Goal: Task Accomplishment & Management: Use online tool/utility

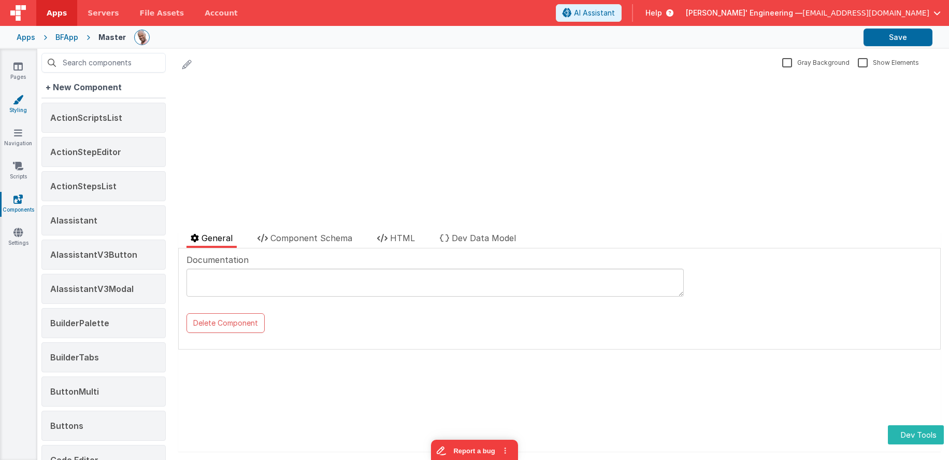
click at [18, 106] on link "Styling" at bounding box center [17, 104] width 37 height 21
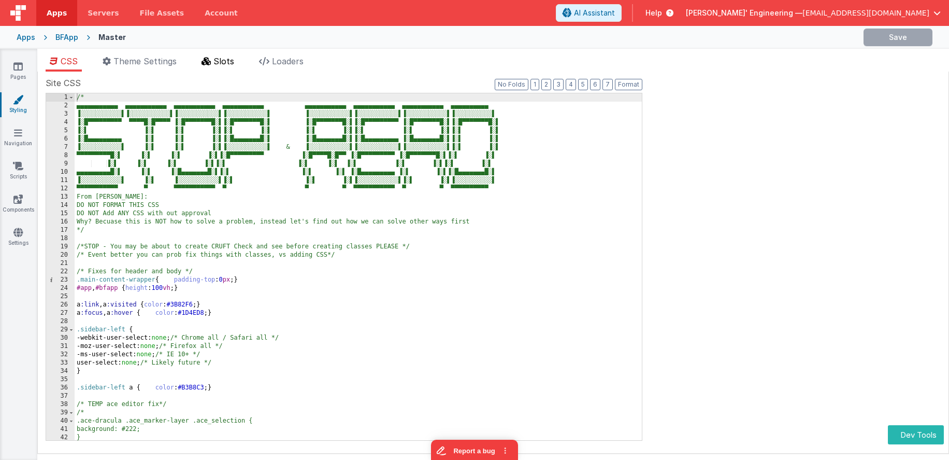
click at [224, 63] on span "Slots" at bounding box center [224, 61] width 21 height 10
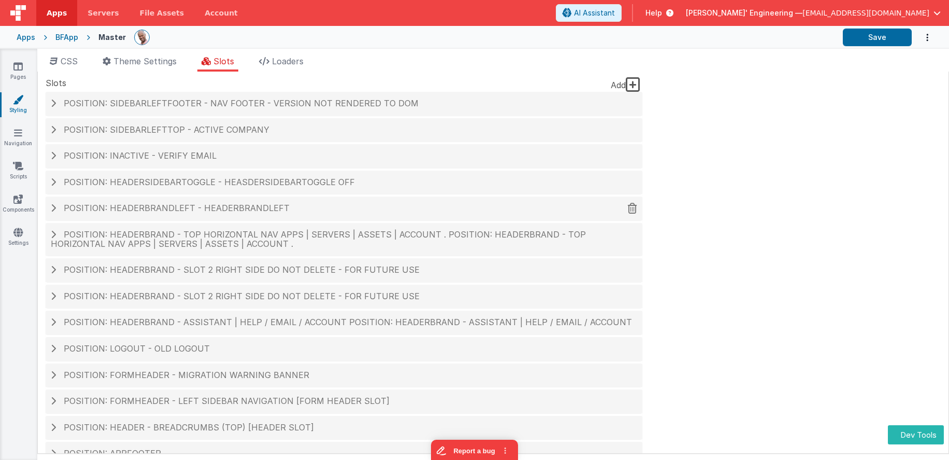
click at [244, 208] on span "Position: headerBrandLeft - headerBrandleft" at bounding box center [177, 208] width 226 height 10
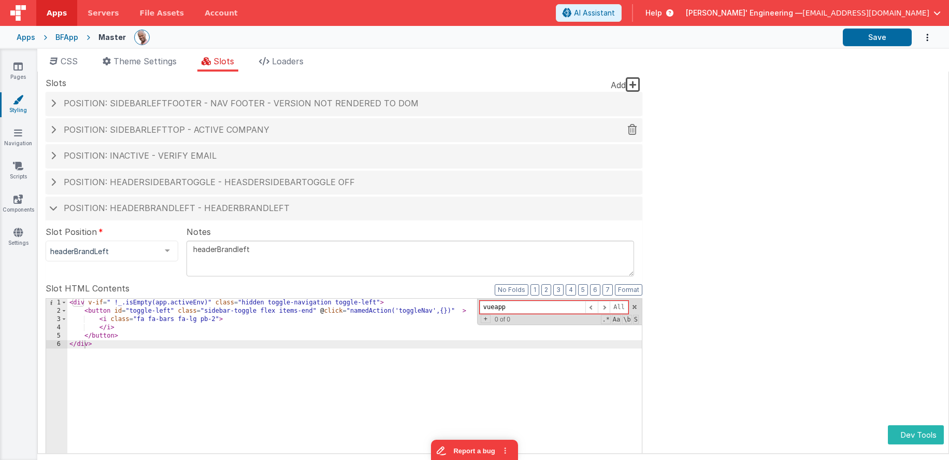
type input "vueapp"
click at [247, 130] on span "Position: sidebarLeftTop - Active Company" at bounding box center [167, 129] width 206 height 10
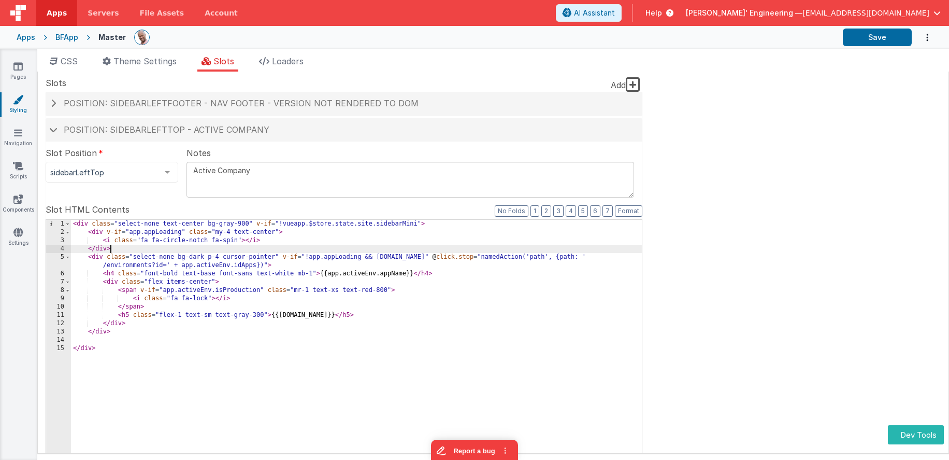
click at [248, 245] on div "< div class = "select-none text-center bg-gray-900" v-if = "!vueapp.$store.stat…" at bounding box center [356, 396] width 571 height 352
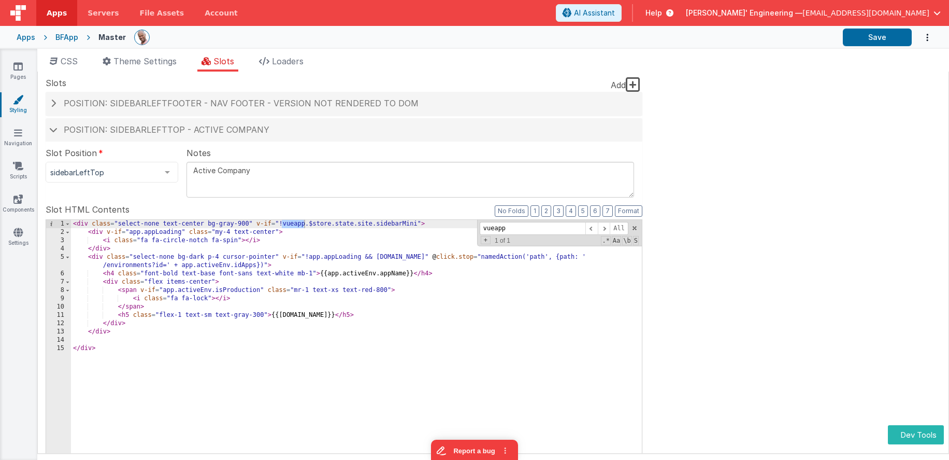
type input "vueapp"
click at [372, 224] on div "< div class = "select-none text-center bg-gray-900" v-if = "!vueapp.$store.stat…" at bounding box center [356, 396] width 571 height 352
click at [353, 224] on div "< div class = "select-none text-center bg-gray-900" v-if = "!vueapp.$[DOMAIN_NA…" at bounding box center [356, 396] width 571 height 352
click at [331, 224] on div "< div class = "select-none text-center bg-gray-900" v-if = "!vueapp.$store.stat…" at bounding box center [356, 396] width 571 height 352
click at [306, 224] on div "< div class = "select-none text-center bg-gray-900" v-if = "!vueapp.$store?.sta…" at bounding box center [356, 396] width 571 height 352
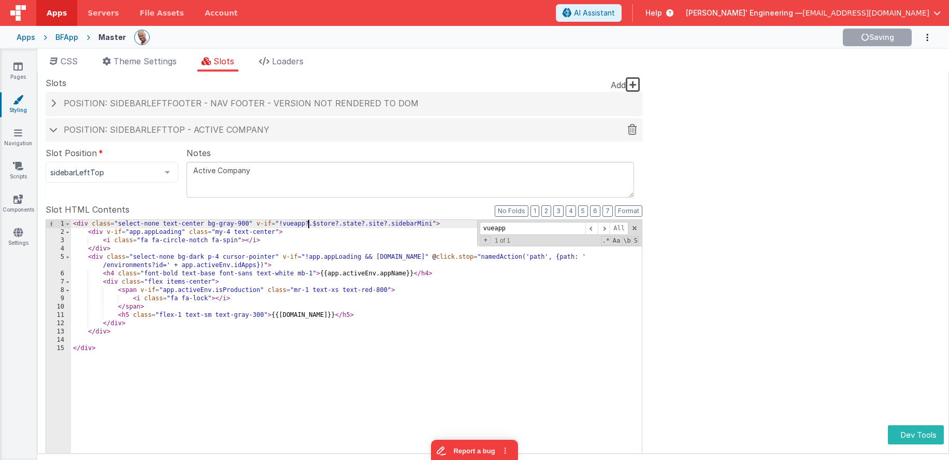
click at [55, 135] on div "Position: sidebarLeftTop - Active Company" at bounding box center [344, 130] width 597 height 24
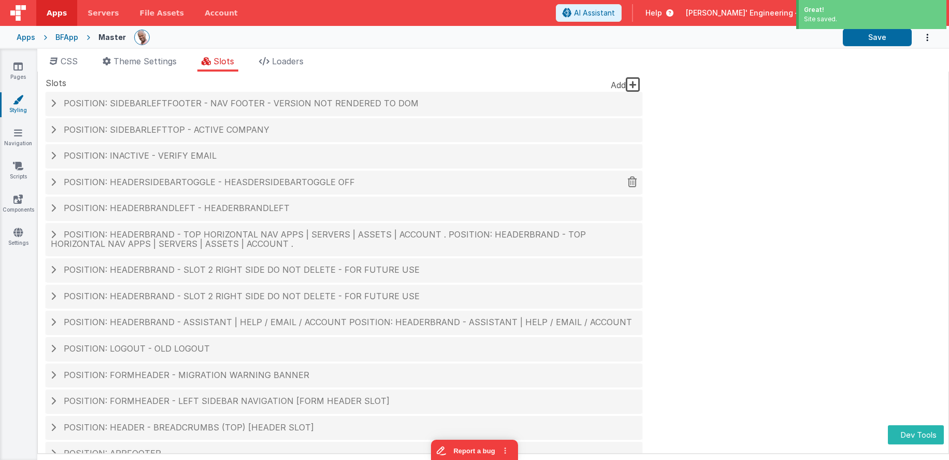
click at [128, 181] on span "Position: headerSidebarToggle - heasderSideBarToggle OFF" at bounding box center [209, 182] width 291 height 10
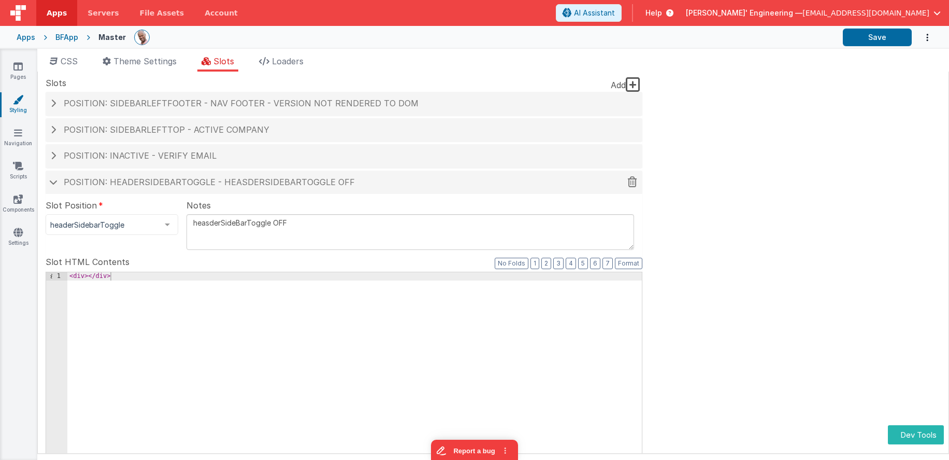
click at [128, 181] on span "Position: headerSidebarToggle - heasderSideBarToggle OFF" at bounding box center [209, 182] width 291 height 10
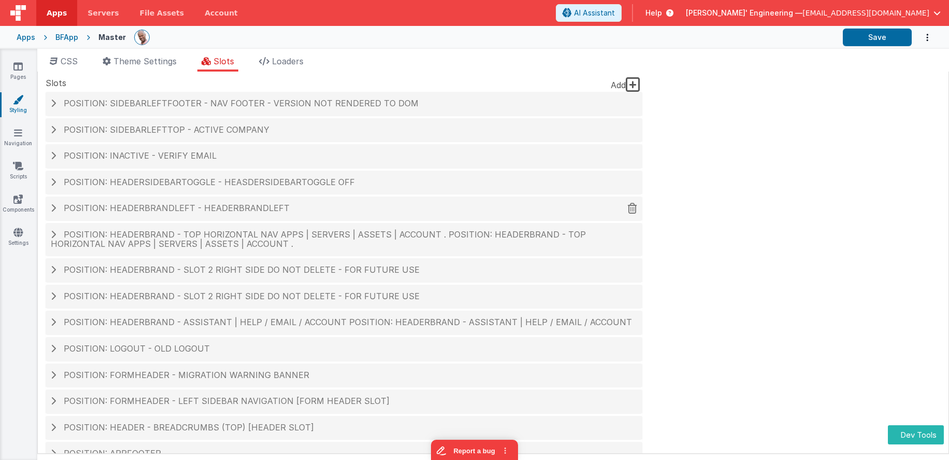
click at [216, 212] on span "Position: headerBrandLeft - headerBrandleft" at bounding box center [177, 208] width 226 height 10
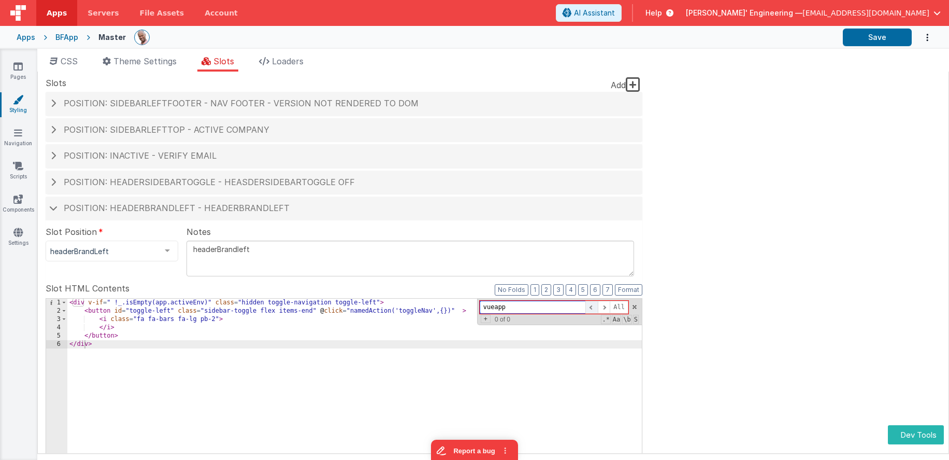
click at [595, 304] on span at bounding box center [592, 307] width 12 height 13
click at [102, 212] on span "Position: headerBrandLeft - headerBrandleft" at bounding box center [177, 208] width 226 height 10
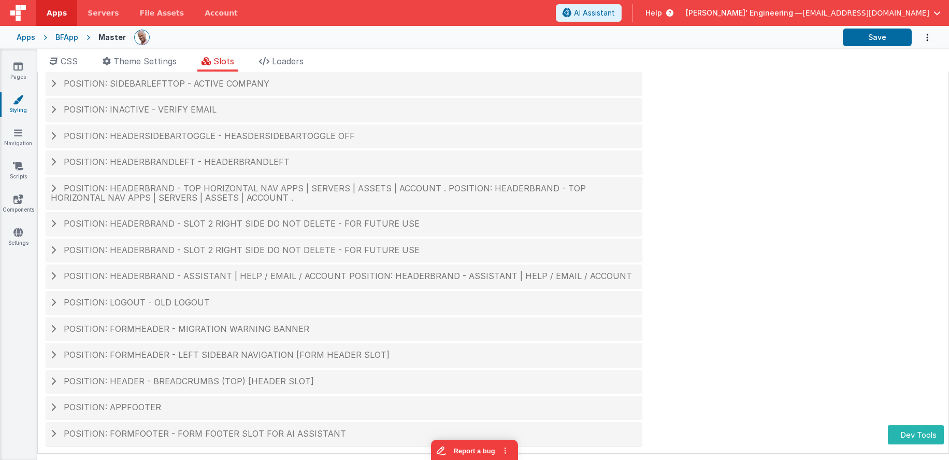
scroll to position [49, 0]
click at [170, 189] on span "Position: headerBrand - Top Horizontal Nav Apps | Servers | Assets | Account . …" at bounding box center [318, 190] width 535 height 20
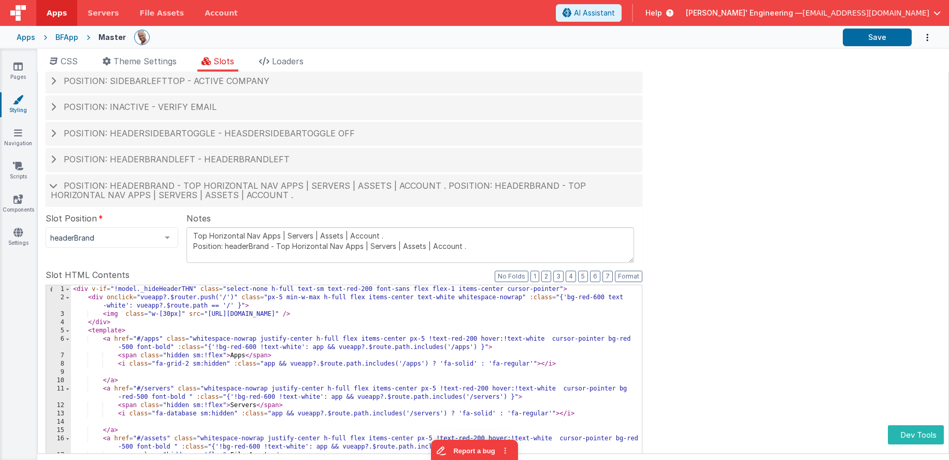
click at [537, 307] on div "< div v-if = "!model._hideHeaderTHN" class = "select-none h-full text-sm text-r…" at bounding box center [356, 461] width 571 height 352
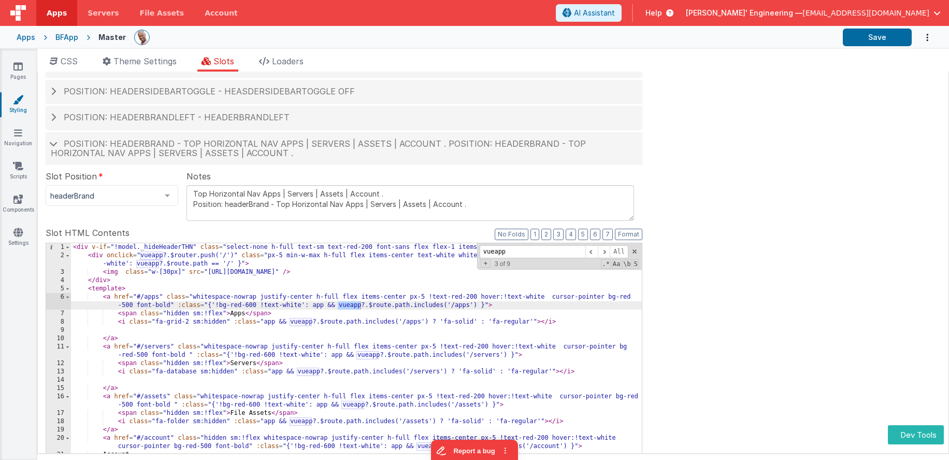
scroll to position [92, 0]
type input "vueapp"
click at [594, 249] on span at bounding box center [592, 250] width 12 height 13
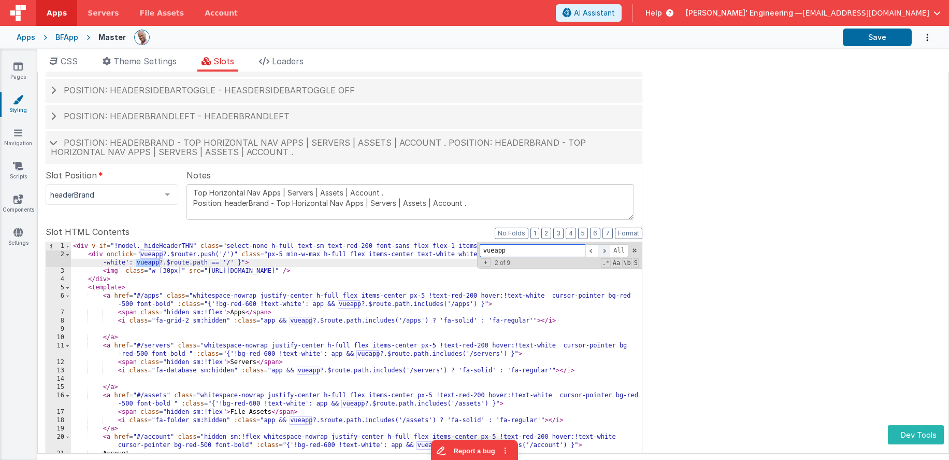
click at [605, 251] on span at bounding box center [604, 250] width 12 height 13
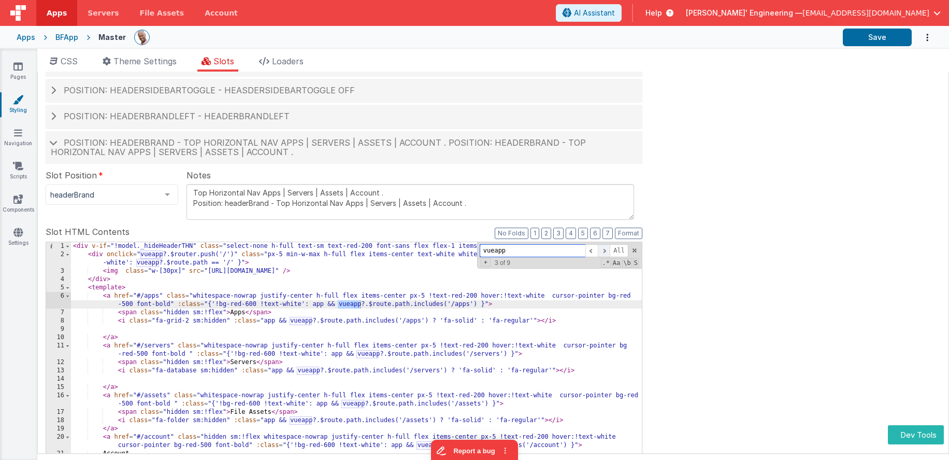
click at [605, 251] on span at bounding box center [604, 250] width 12 height 13
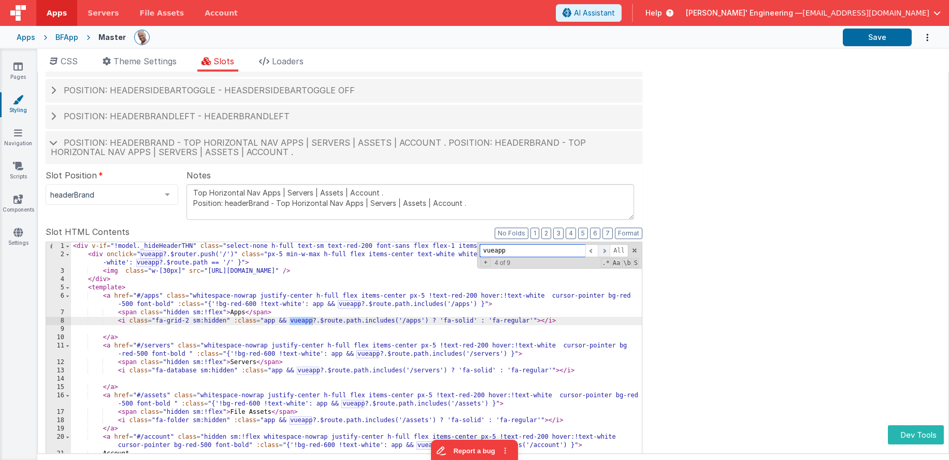
click at [605, 251] on span at bounding box center [604, 250] width 12 height 13
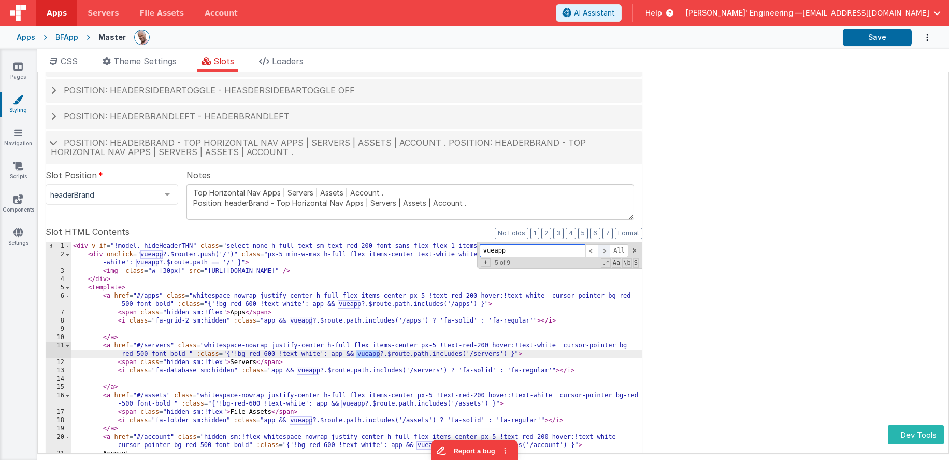
click at [605, 251] on span at bounding box center [604, 250] width 12 height 13
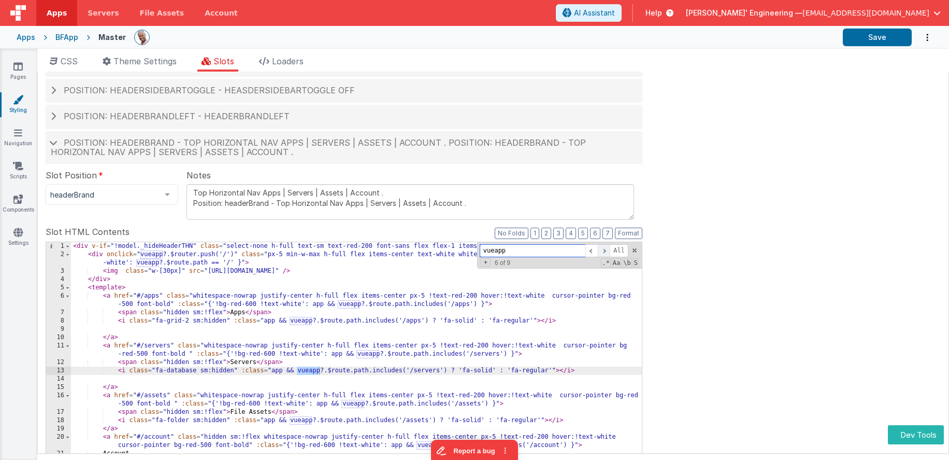
click at [605, 251] on span at bounding box center [604, 250] width 12 height 13
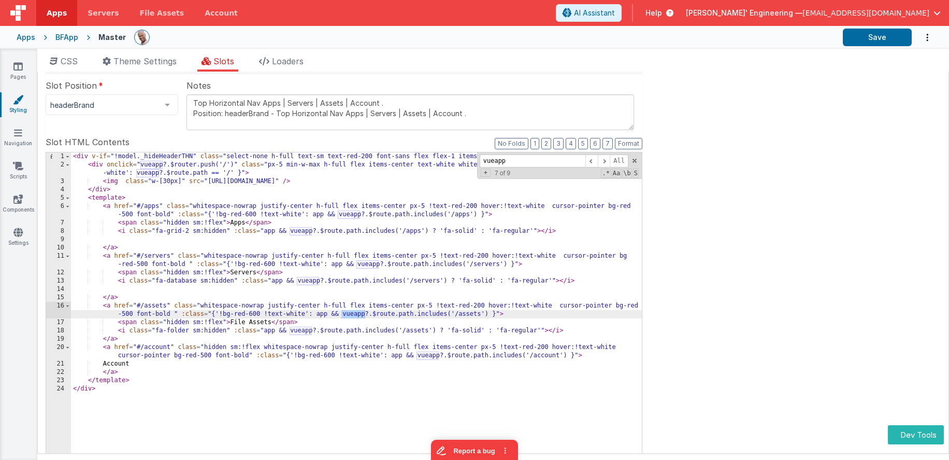
scroll to position [106, 0]
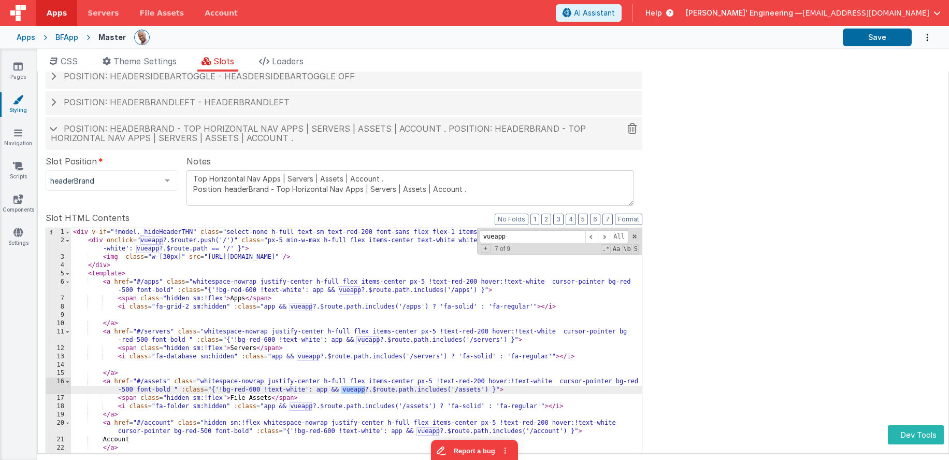
click at [54, 127] on span at bounding box center [53, 128] width 8 height 5
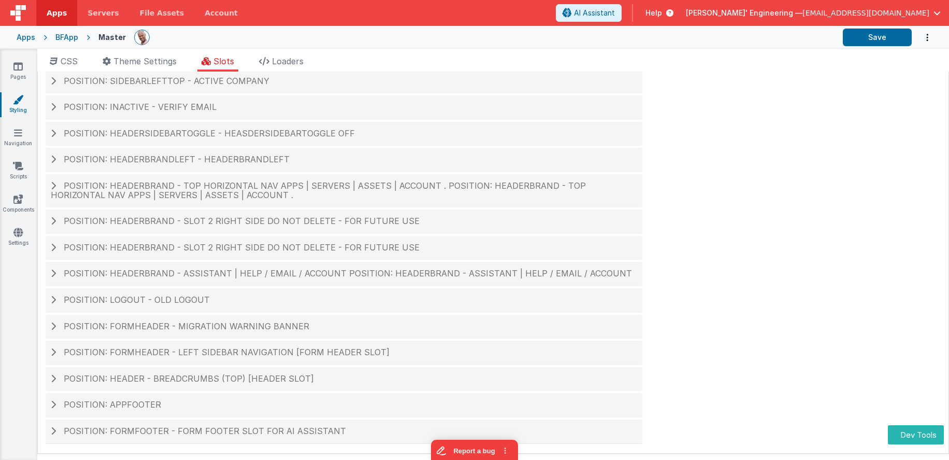
click at [136, 223] on span "Position: headerBrand - slot 2 right side DO NOT DELETE - For future use" at bounding box center [242, 221] width 356 height 10
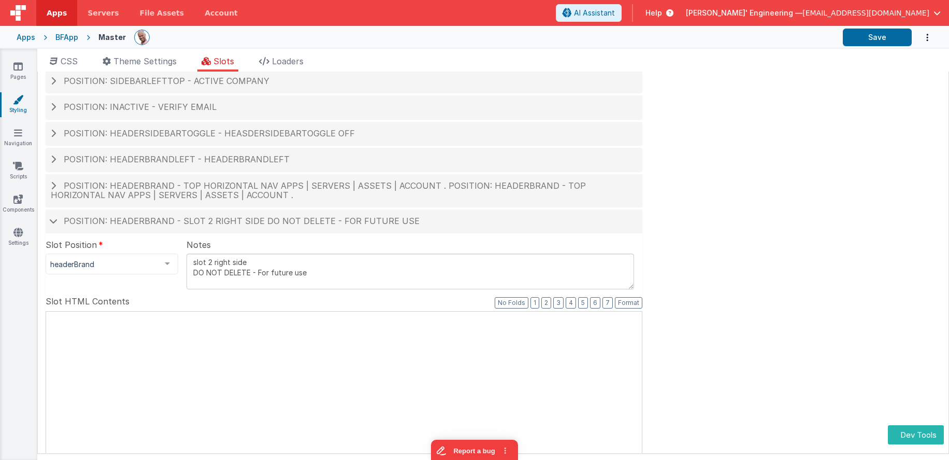
scroll to position [106, 0]
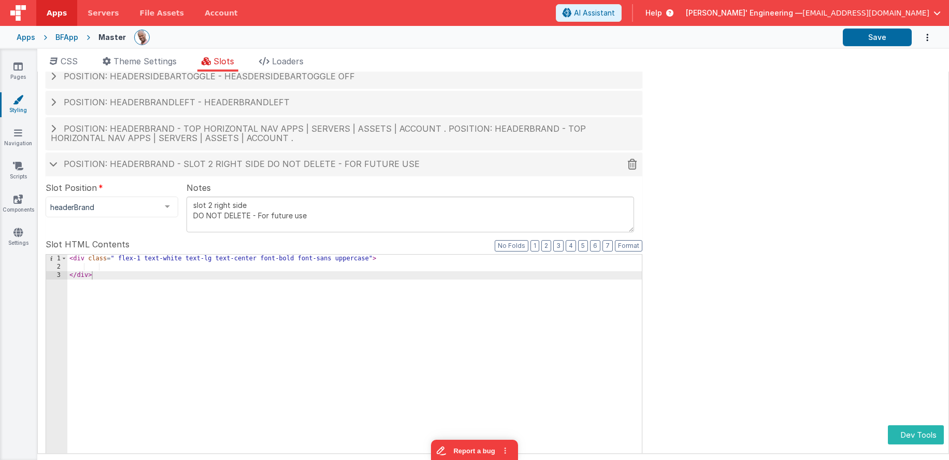
click at [59, 165] on h4 "Position: headerBrand - slot 2 right side DO NOT DELETE - For future use" at bounding box center [344, 164] width 587 height 9
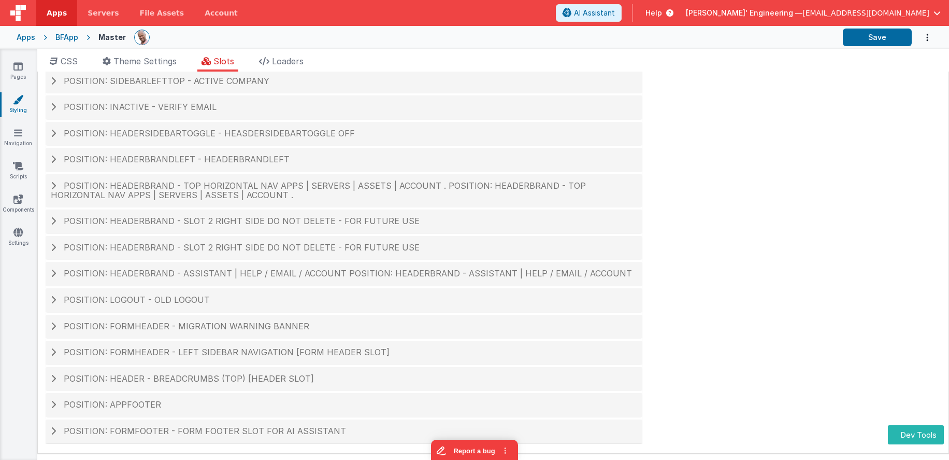
click at [87, 220] on span "Position: headerBrand - slot 2 right side DO NOT DELETE - For future use" at bounding box center [242, 221] width 356 height 10
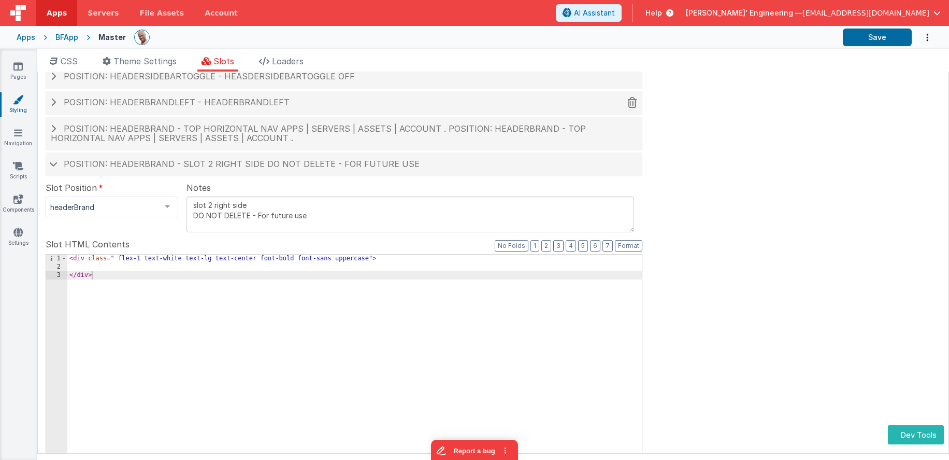
click at [56, 164] on span at bounding box center [53, 163] width 8 height 5
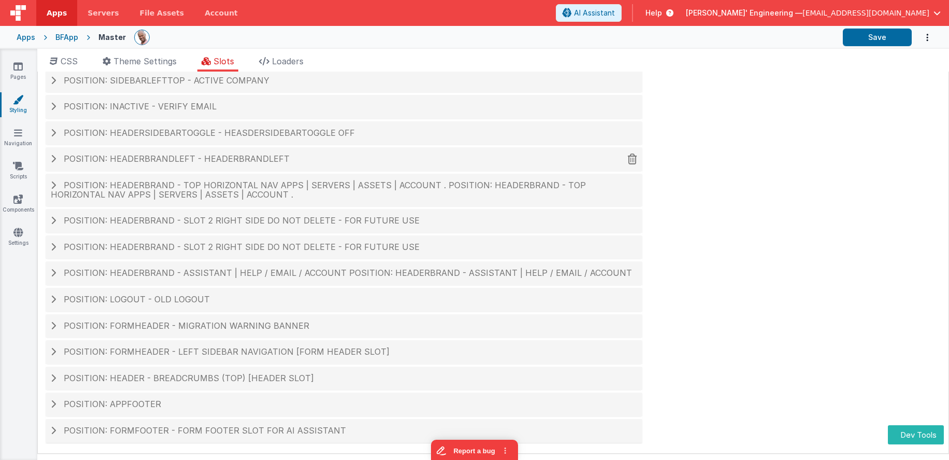
scroll to position [49, 0]
click at [100, 252] on div "Position: headerBrand - slot 2 right side DO NOT DELETE - For future use" at bounding box center [344, 248] width 597 height 24
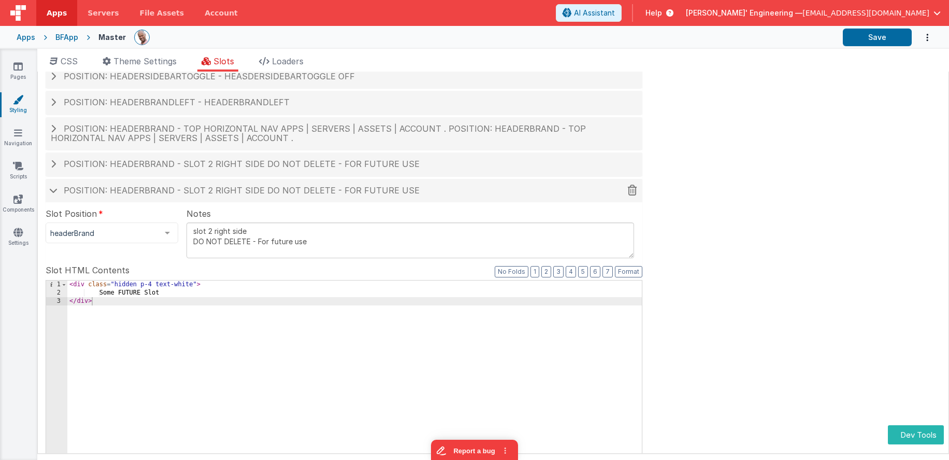
click at [56, 193] on h4 "Position: headerBrand - slot 2 right side DO NOT DELETE - For future use" at bounding box center [344, 190] width 587 height 9
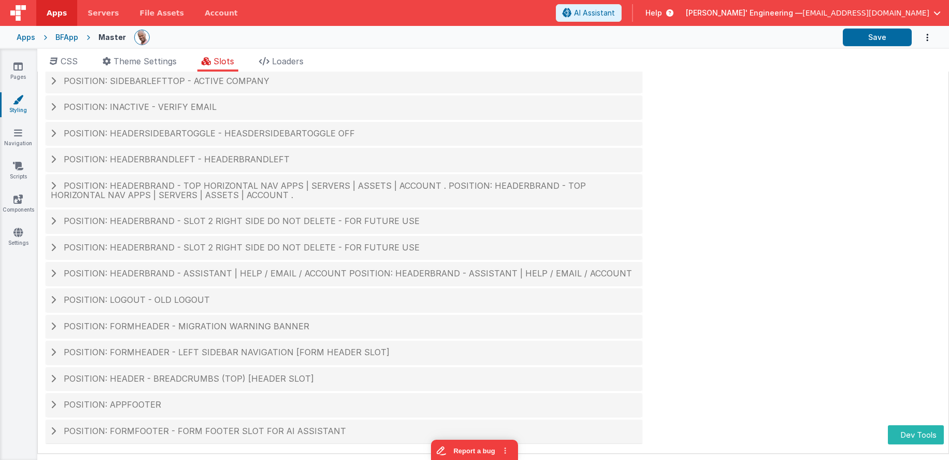
click at [217, 278] on span "Position: headerBrand - Assistant | Help / Email / Account Position: headerBran…" at bounding box center [348, 273] width 569 height 10
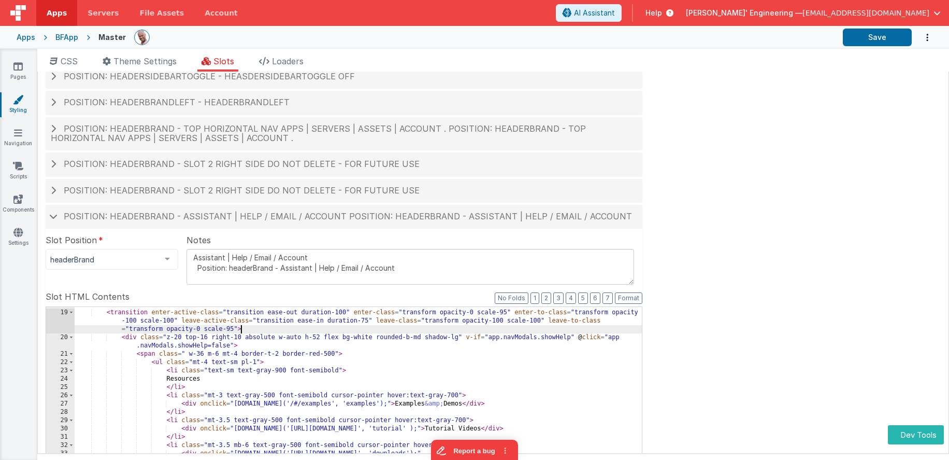
scroll to position [0, 0]
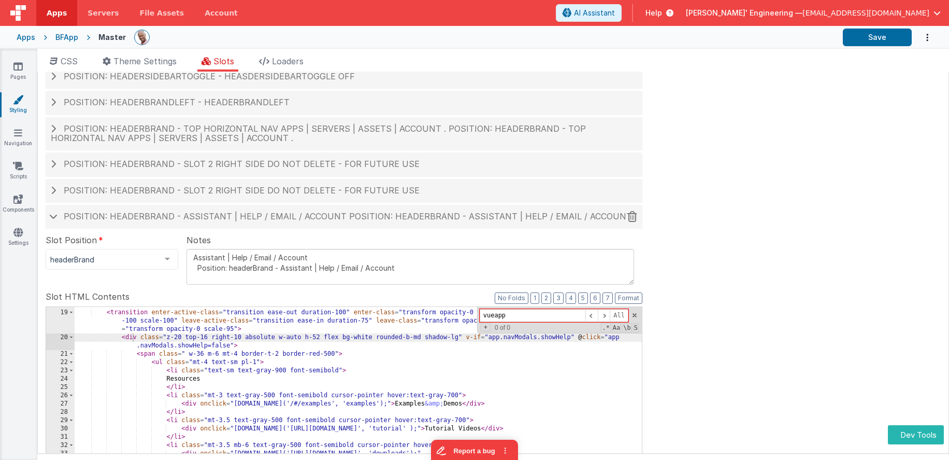
type input "vueapp"
click at [56, 215] on span at bounding box center [53, 216] width 8 height 5
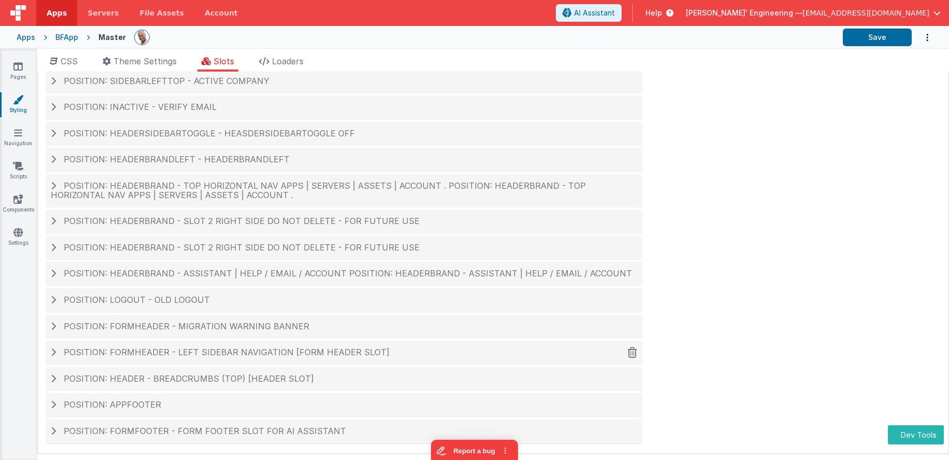
scroll to position [48, 0]
click at [186, 374] on span "Position: header - breadcrumbs (top) [header slot]" at bounding box center [189, 379] width 250 height 10
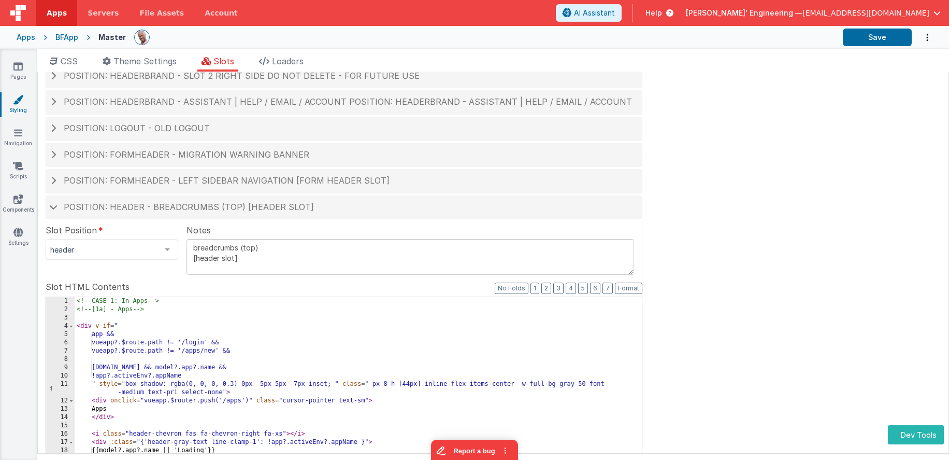
scroll to position [223, 0]
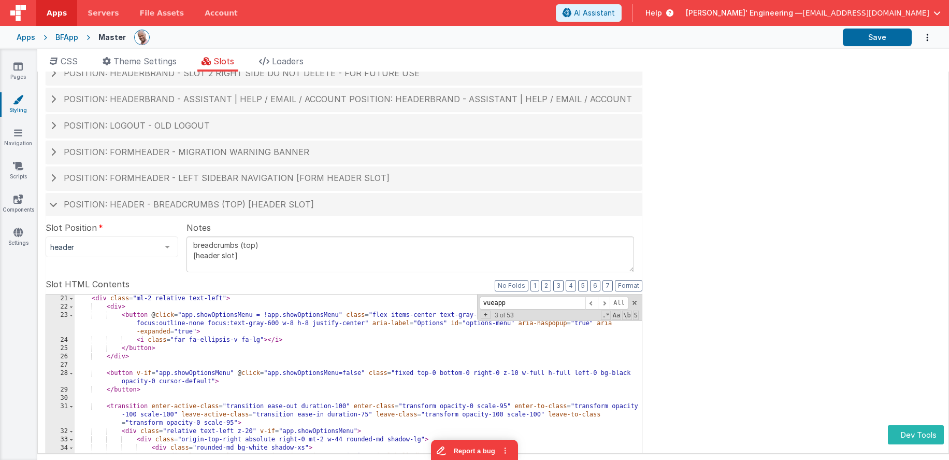
scroll to position [178, 0]
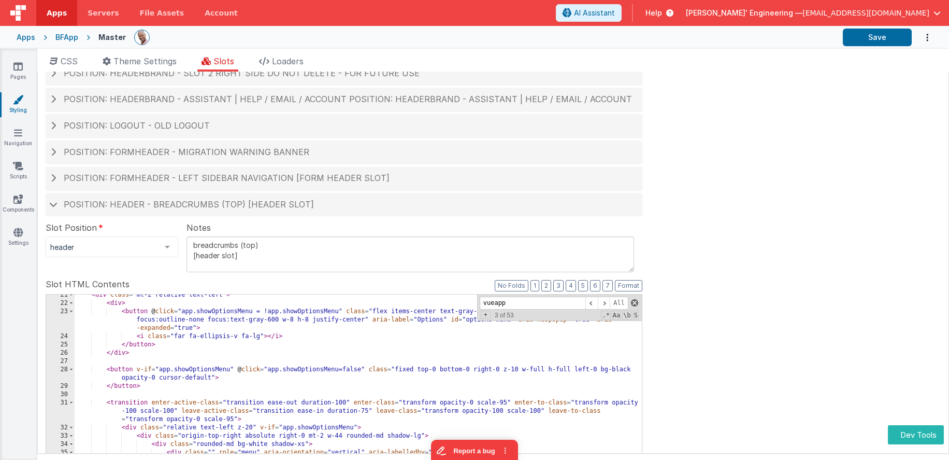
type input "vueapp"
click at [632, 302] on span at bounding box center [634, 302] width 7 height 7
click at [496, 316] on div "< div class = "ml-2 relative text-left" > < div > < button @ click = "app.showO…" at bounding box center [358, 467] width 567 height 352
click at [601, 302] on span at bounding box center [604, 302] width 12 height 13
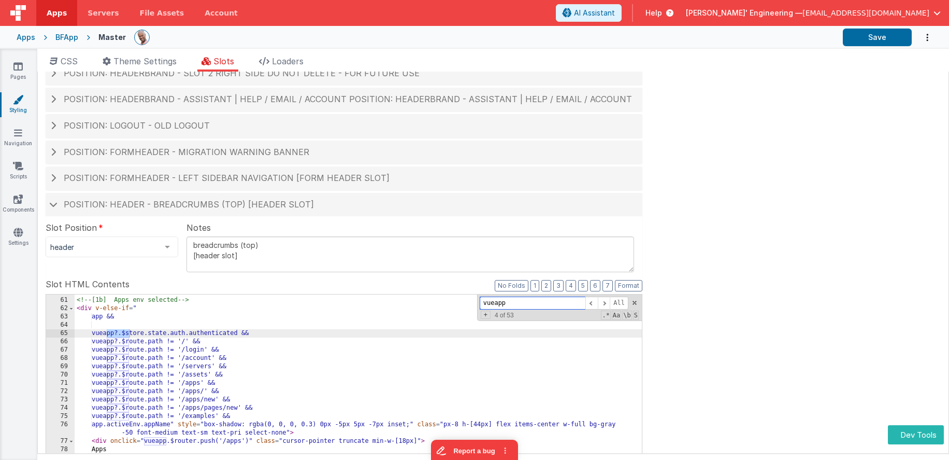
scroll to position [604, 0]
drag, startPoint x: 222, startPoint y: 333, endPoint x: 107, endPoint y: 335, distance: 115.6
click at [107, 335] on div "<!-- [1b] Apps env selected --> < div v-else-if = " app && vueapp?.$store.state…" at bounding box center [358, 464] width 567 height 352
